Goal: Task Accomplishment & Management: Use online tool/utility

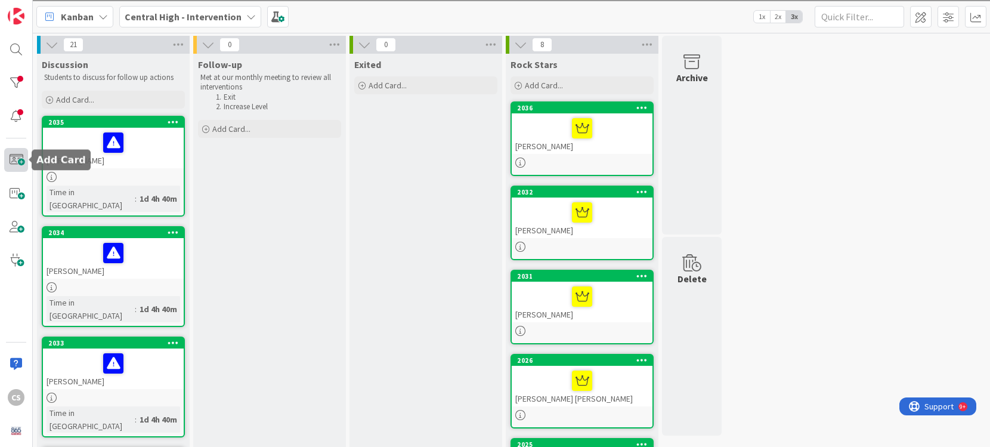
click at [15, 162] on span at bounding box center [16, 160] width 24 height 24
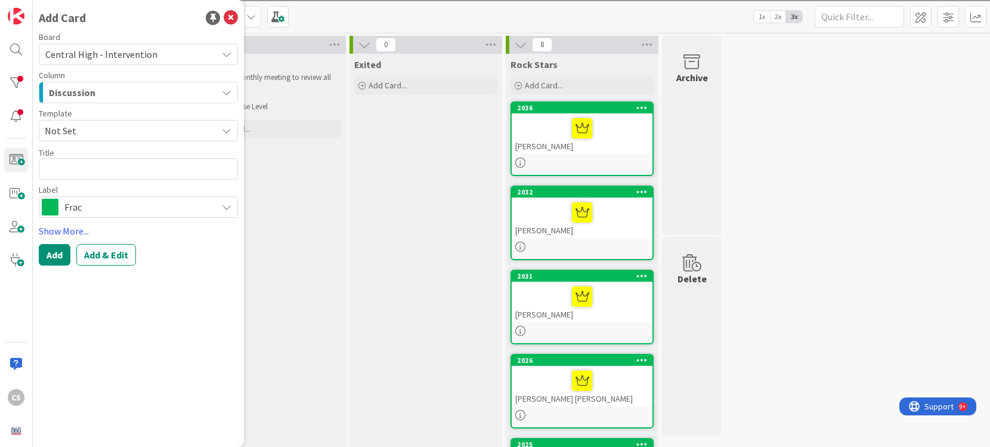
click at [131, 166] on textarea at bounding box center [138, 168] width 199 height 21
type textarea "x"
type textarea "[PERSON_NAME]"
click at [52, 256] on button "Add" at bounding box center [55, 254] width 32 height 21
click at [109, 171] on textarea at bounding box center [138, 168] width 199 height 21
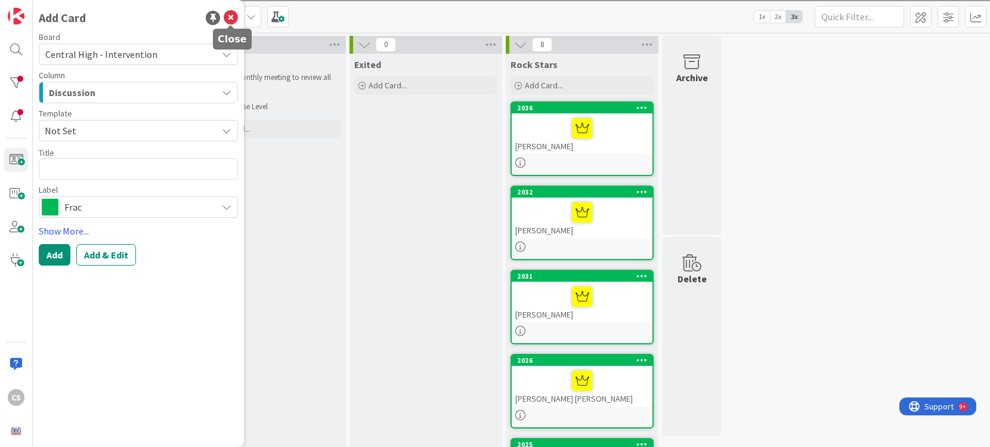
click at [231, 16] on icon at bounding box center [231, 18] width 14 height 14
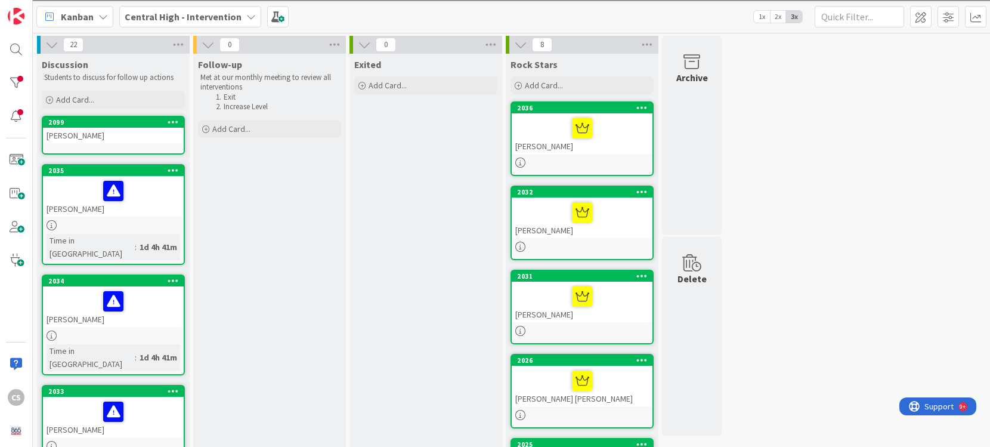
click at [131, 130] on div "[PERSON_NAME]" at bounding box center [113, 136] width 141 height 16
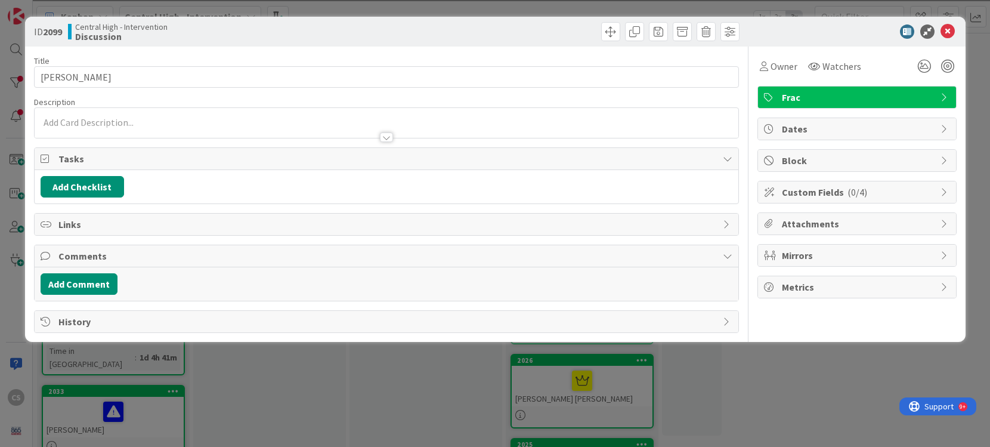
click at [97, 125] on div at bounding box center [387, 131] width 704 height 13
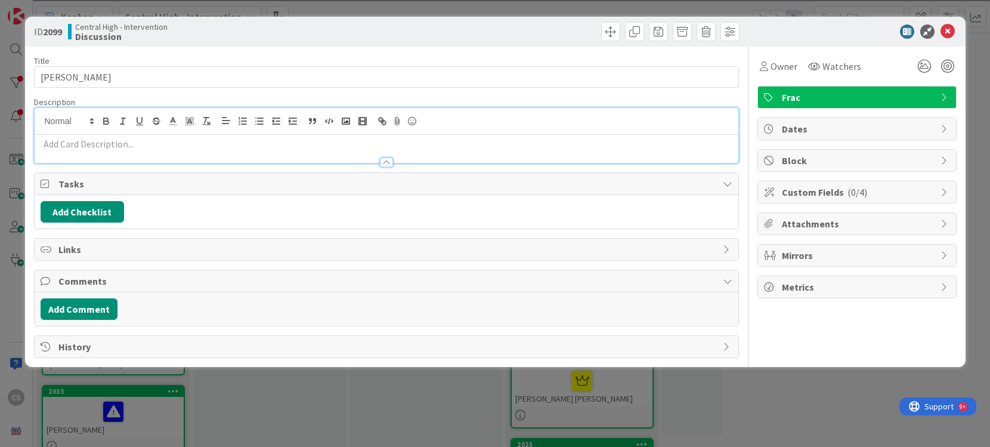
click at [83, 145] on p at bounding box center [387, 144] width 692 height 14
click at [79, 150] on div at bounding box center [387, 156] width 704 height 13
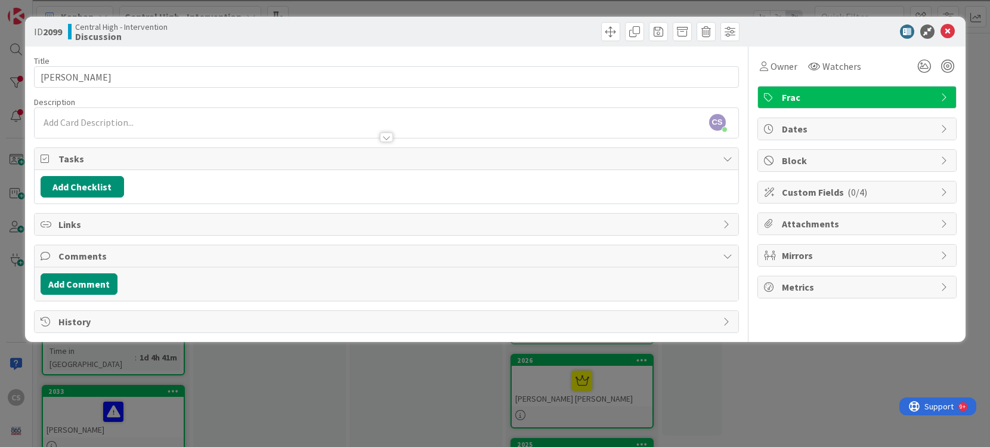
click at [64, 122] on p at bounding box center [387, 123] width 692 height 14
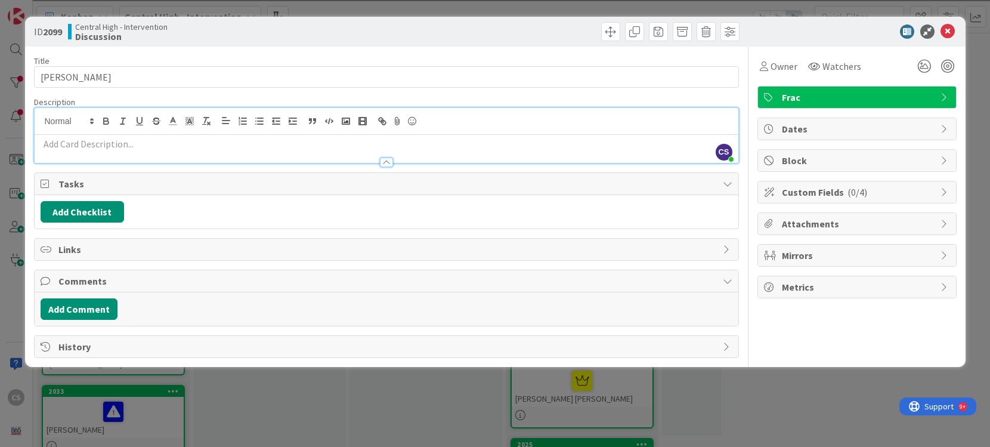
click at [60, 148] on p at bounding box center [387, 144] width 692 height 14
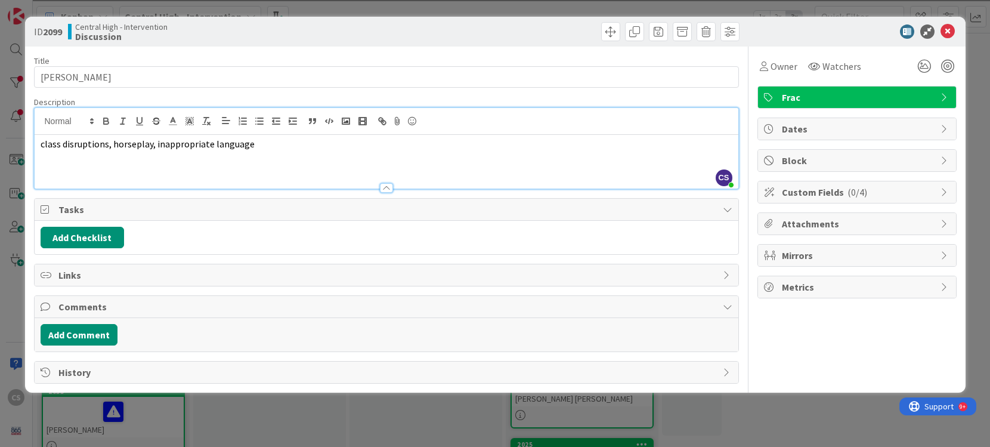
click at [60, 148] on span "class disruptions, horseplay, inappropriate language" at bounding box center [148, 144] width 214 height 12
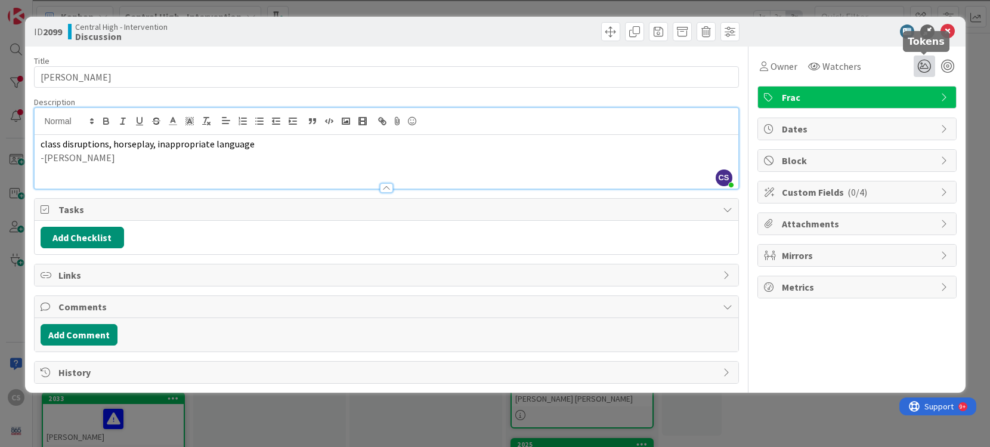
click at [919, 69] on icon at bounding box center [923, 65] width 21 height 21
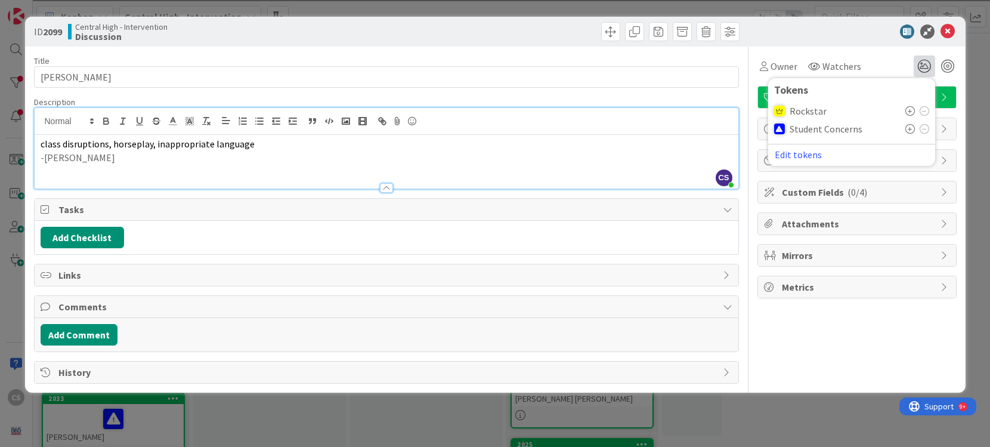
click at [828, 129] on span "Student Concerns" at bounding box center [825, 128] width 73 height 11
click at [905, 130] on icon at bounding box center [910, 129] width 10 height 10
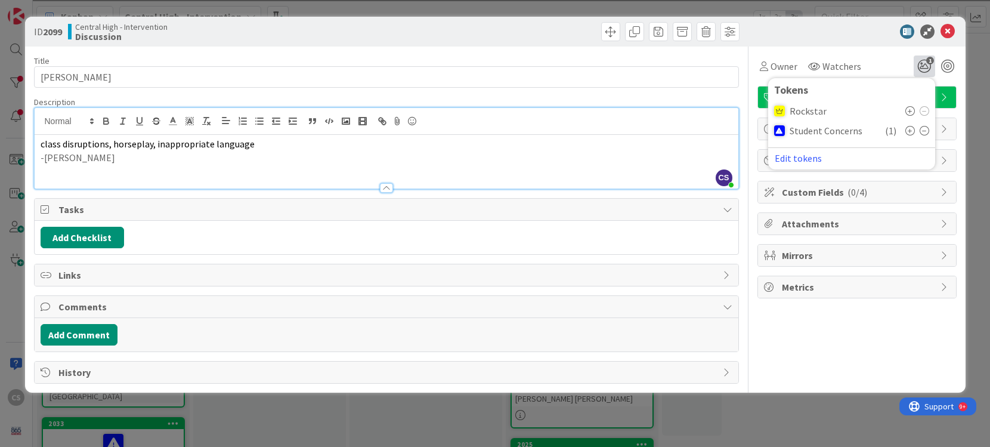
click at [908, 131] on icon at bounding box center [910, 131] width 10 height 10
click at [923, 131] on icon at bounding box center [924, 131] width 10 height 10
click at [946, 29] on icon at bounding box center [947, 31] width 14 height 14
